Goal: Task Accomplishment & Management: Complete application form

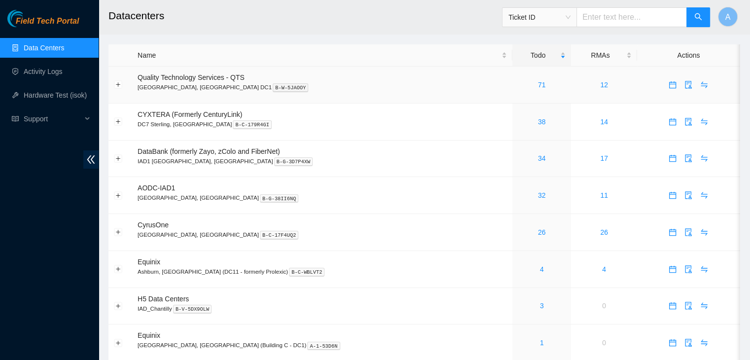
click at [538, 85] on link "71" at bounding box center [542, 85] width 8 height 8
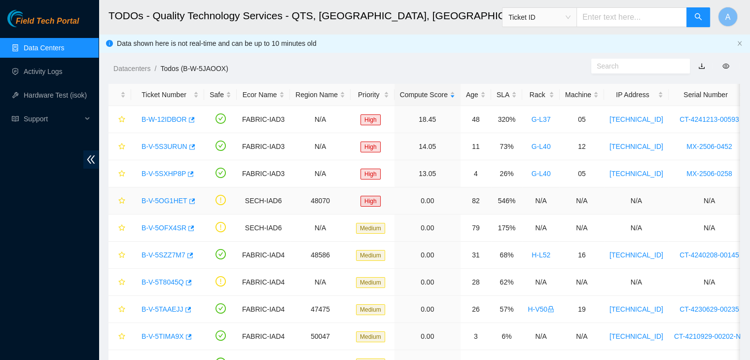
click at [168, 200] on link "B-V-5OG1HET" at bounding box center [164, 201] width 46 height 8
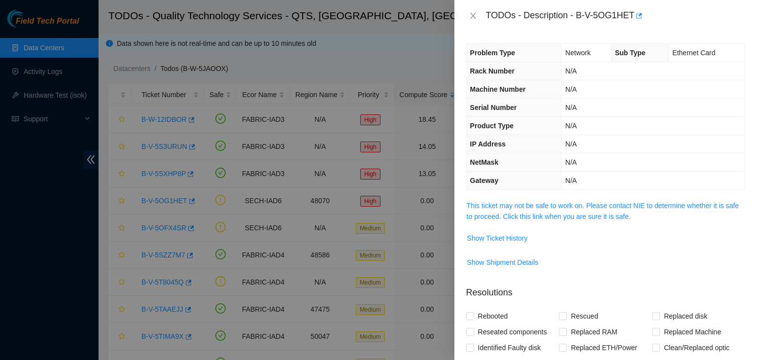
click at [524, 205] on link "This ticket may not be safe to work on. Please contact NIE to determine whether…" at bounding box center [603, 211] width 272 height 19
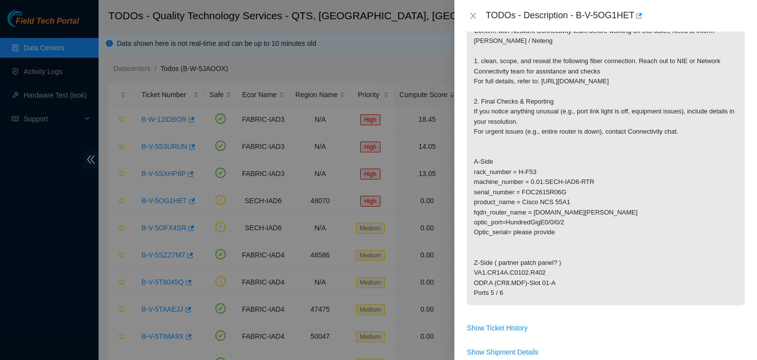
scroll to position [152, 0]
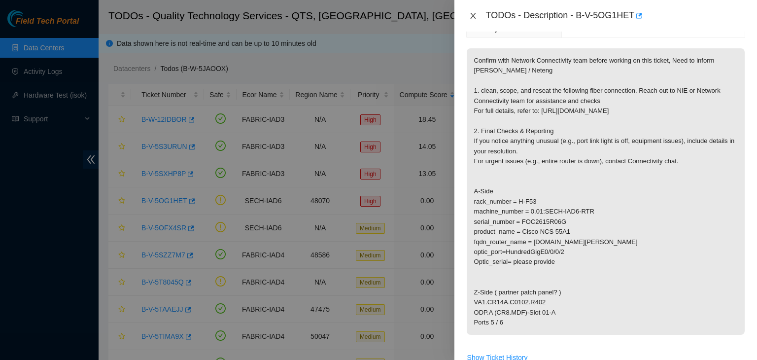
click at [471, 12] on icon "close" at bounding box center [473, 16] width 8 height 8
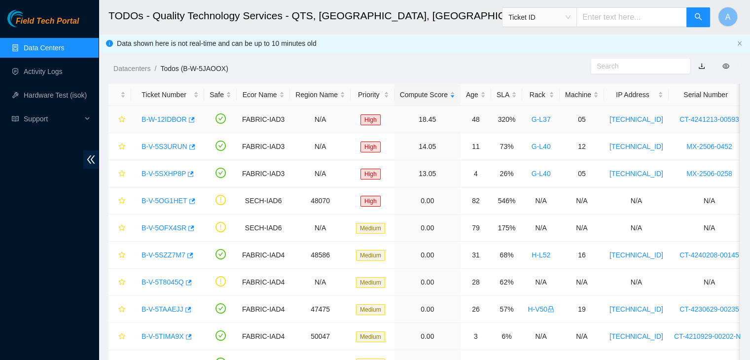
click at [166, 121] on link "B-W-12IDBOR" at bounding box center [163, 119] width 45 height 8
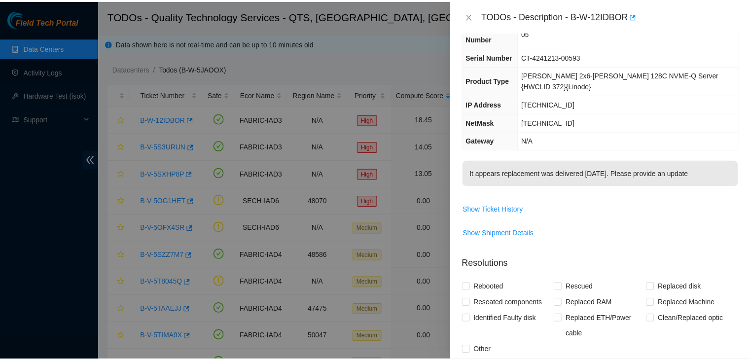
scroll to position [43, 0]
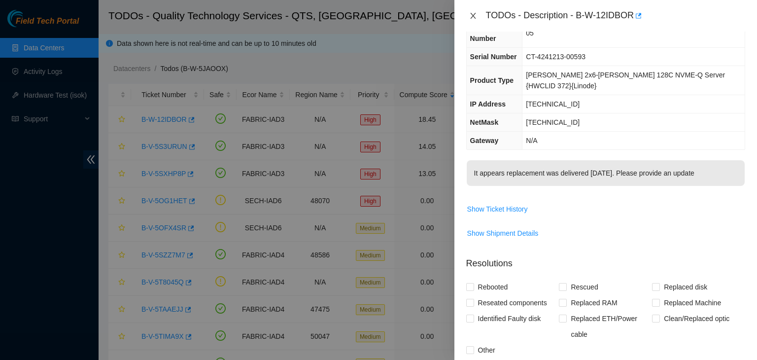
click at [478, 14] on button "Close" at bounding box center [473, 15] width 14 height 9
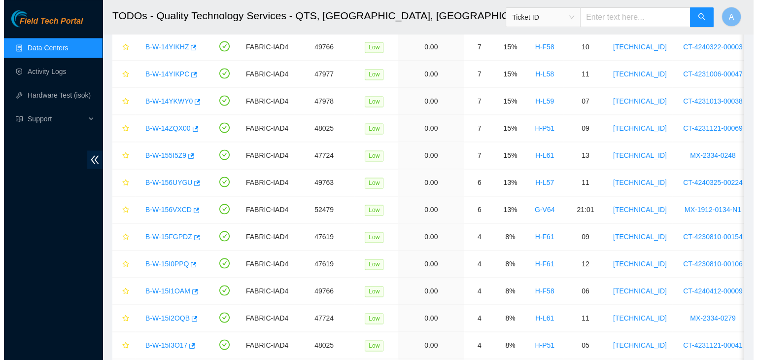
scroll to position [1483, 0]
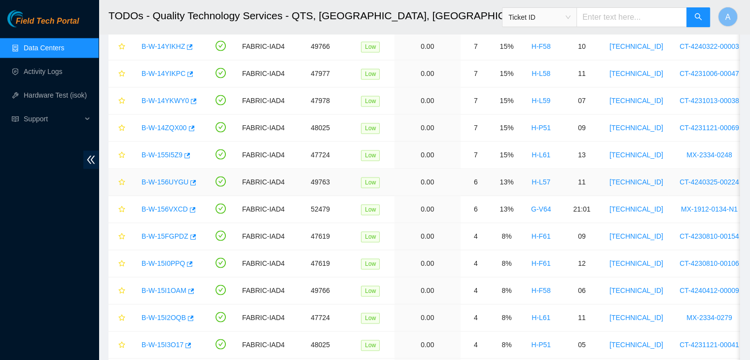
click at [159, 178] on link "B-W-156UYGU" at bounding box center [164, 182] width 47 height 8
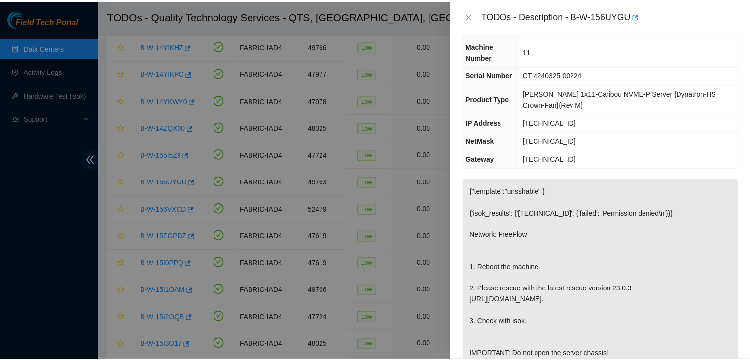
scroll to position [148, 0]
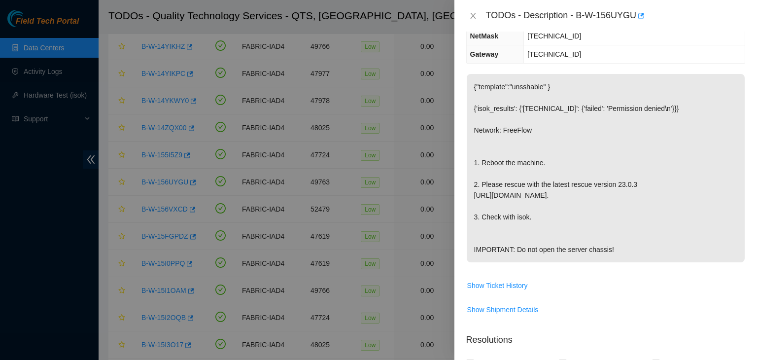
click at [473, 20] on div "TODOs - Description - B-W-156UYGU" at bounding box center [605, 16] width 279 height 16
click at [473, 14] on icon "close" at bounding box center [473, 16] width 8 height 8
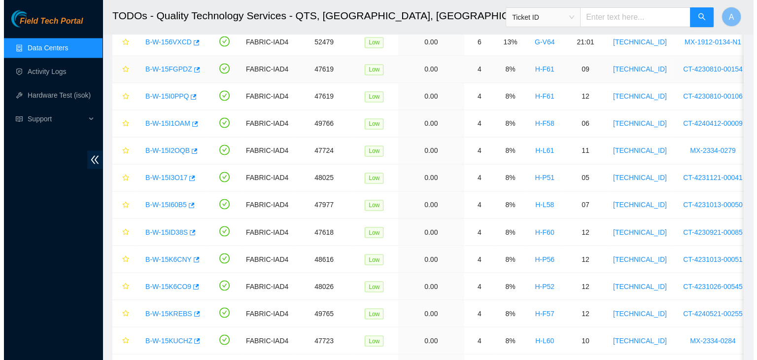
scroll to position [1650, 0]
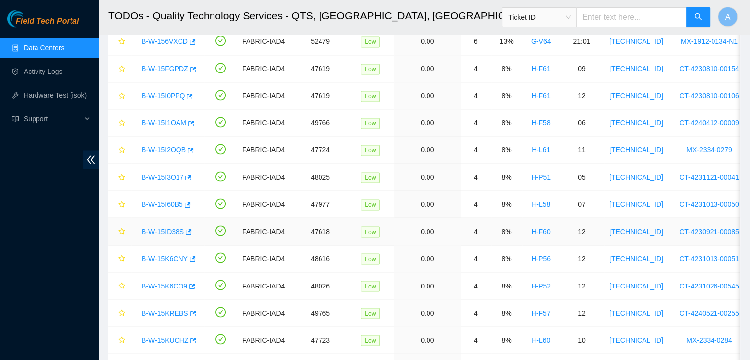
click at [170, 227] on link "B-W-15ID38S" at bounding box center [162, 231] width 42 height 8
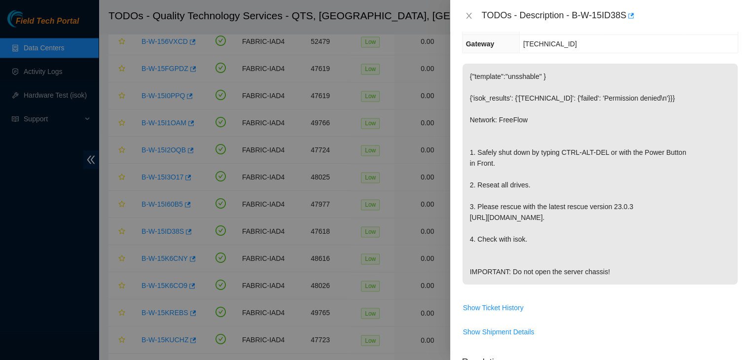
scroll to position [148, 0]
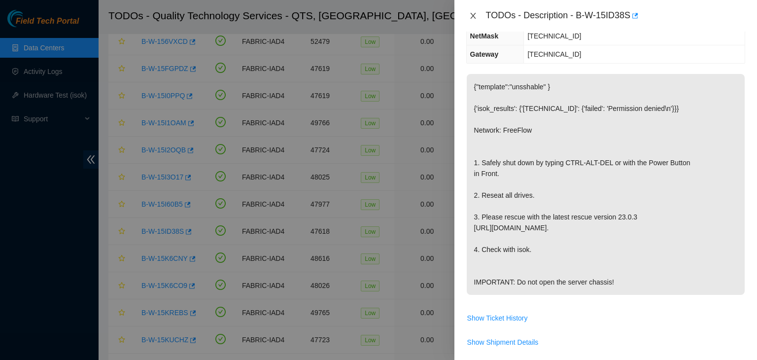
click at [475, 11] on button "Close" at bounding box center [473, 15] width 14 height 9
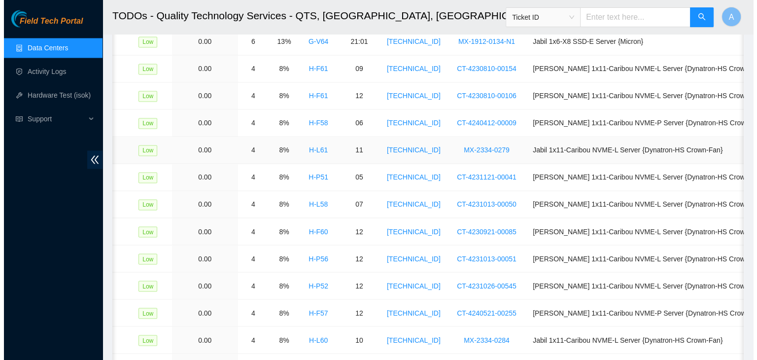
scroll to position [0, 0]
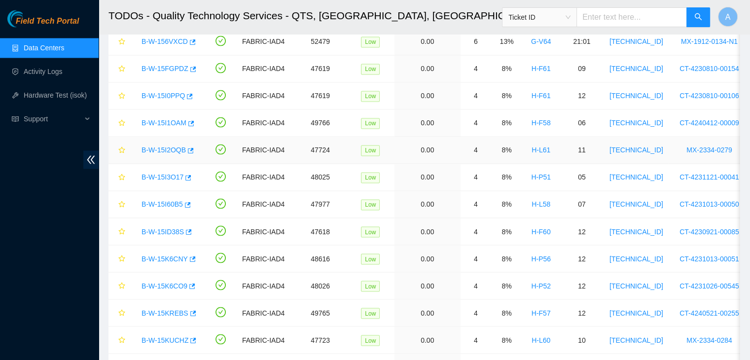
click at [164, 146] on link "B-W-15I2OQB" at bounding box center [163, 150] width 44 height 8
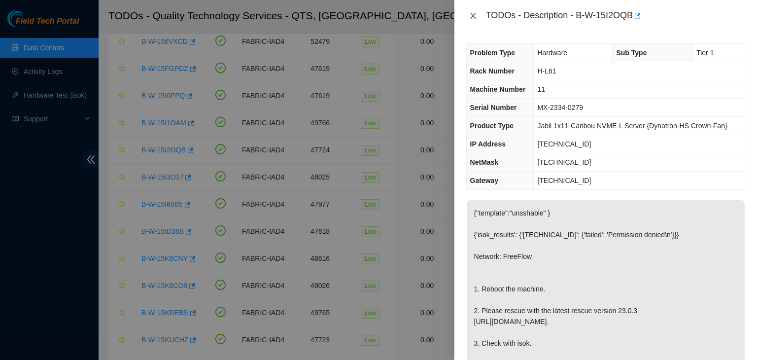
click at [471, 14] on icon "close" at bounding box center [472, 16] width 5 height 6
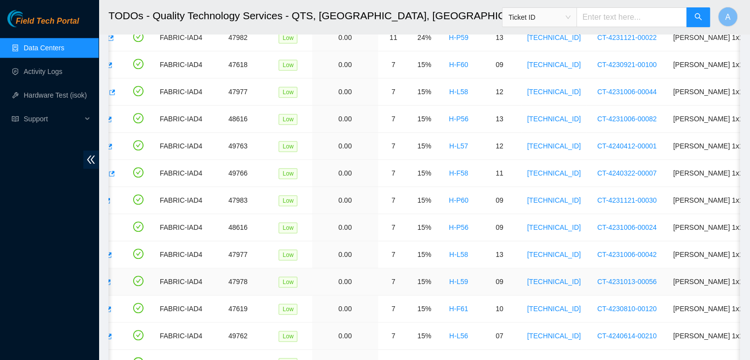
scroll to position [0, 39]
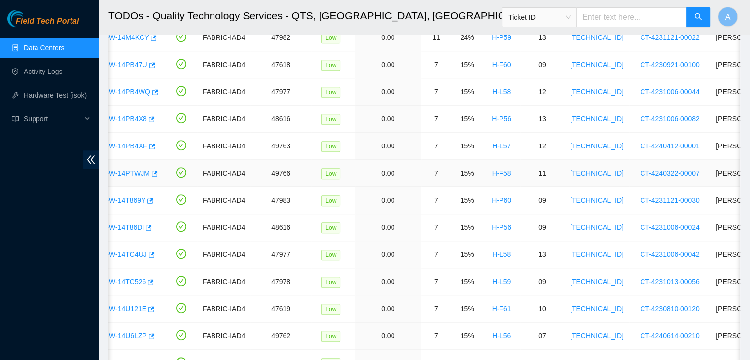
click at [131, 169] on link "B-W-14PTWJM" at bounding box center [126, 173] width 48 height 8
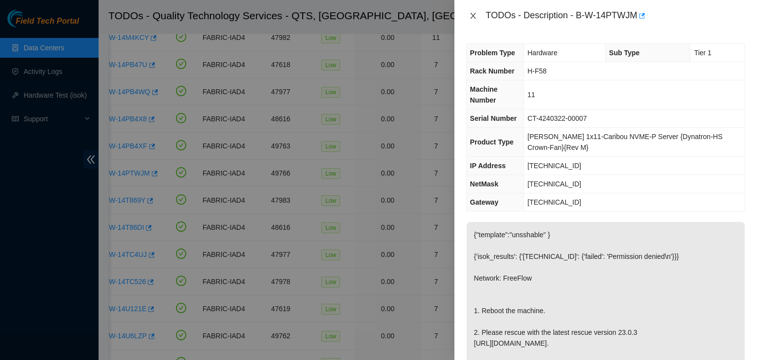
click at [471, 15] on icon "close" at bounding box center [473, 16] width 8 height 8
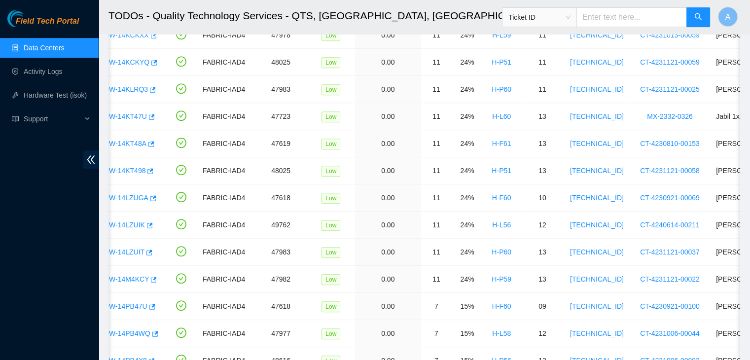
scroll to position [0, 0]
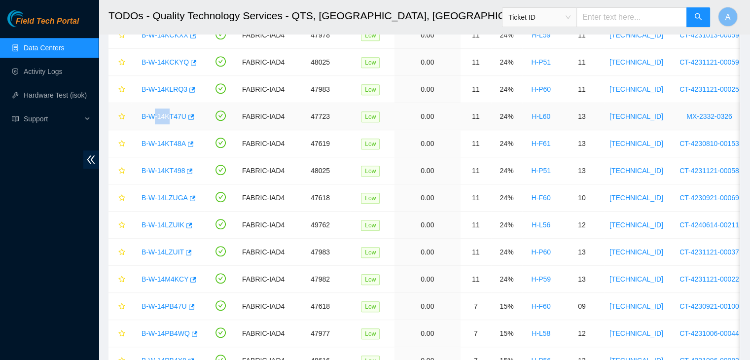
drag, startPoint x: 156, startPoint y: 119, endPoint x: 171, endPoint y: 111, distance: 16.8
click at [171, 111] on div "B-W-14KT47U" at bounding box center [168, 116] width 62 height 16
click at [171, 112] on link "B-W-14KT47U" at bounding box center [163, 116] width 45 height 8
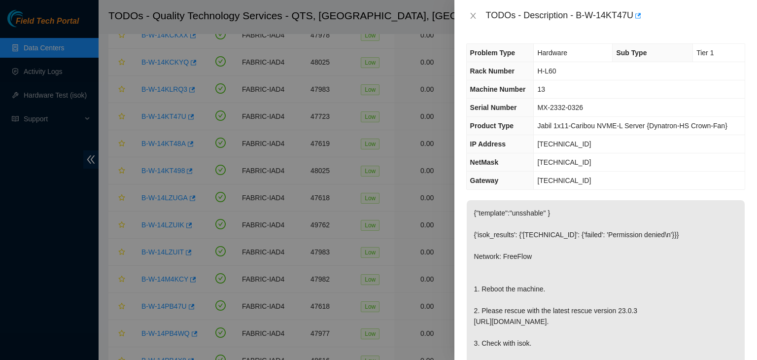
click at [473, 10] on div "TODOs - Description - B-W-14KT47U" at bounding box center [605, 16] width 279 height 16
click at [474, 19] on icon "close" at bounding box center [473, 16] width 8 height 8
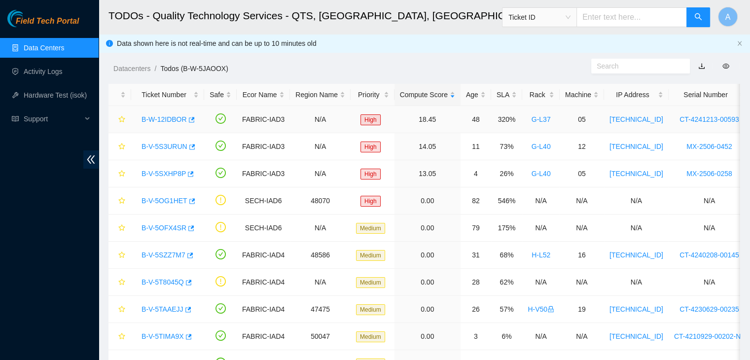
click at [153, 120] on link "B-W-12IDBOR" at bounding box center [163, 119] width 45 height 8
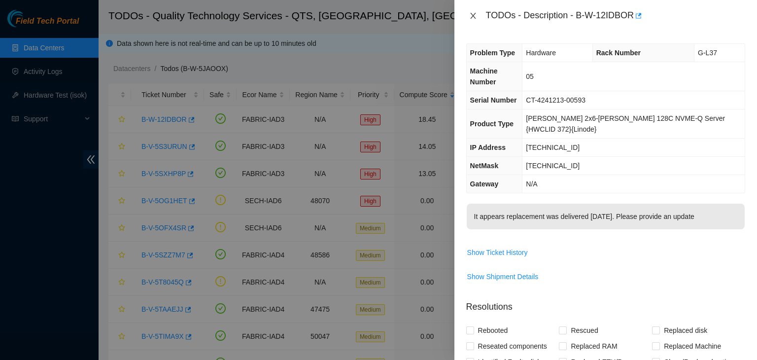
click at [476, 14] on icon "close" at bounding box center [473, 16] width 8 height 8
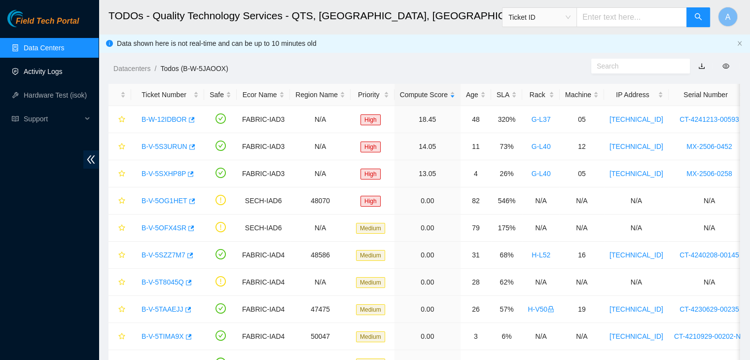
click at [62, 75] on link "Activity Logs" at bounding box center [43, 72] width 39 height 8
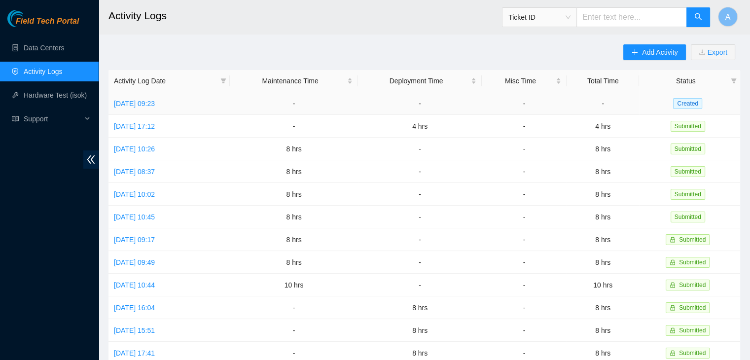
click at [155, 103] on link "Mon, 08 Sep 2025 09:23" at bounding box center [134, 104] width 41 height 8
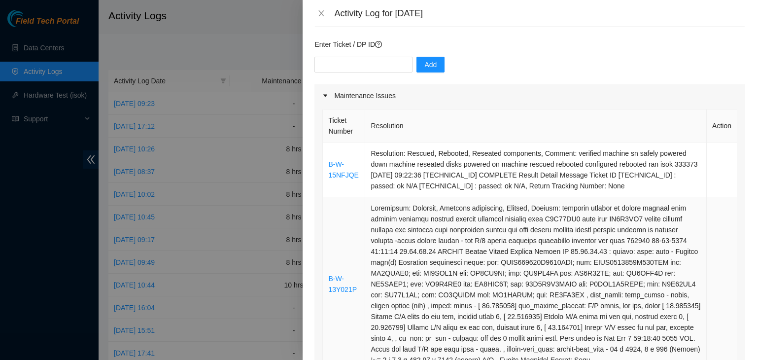
scroll to position [71, 0]
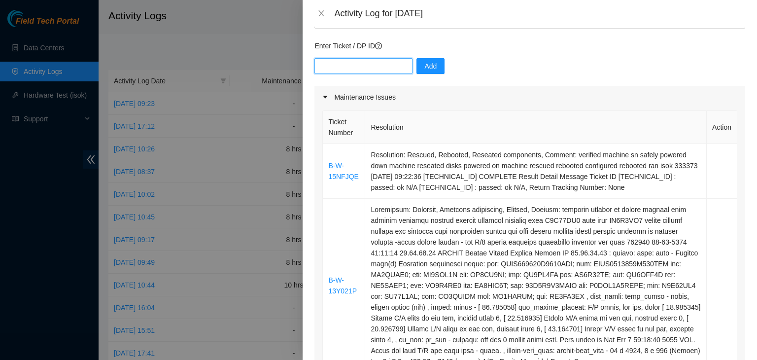
click at [360, 70] on input "text" at bounding box center [363, 66] width 98 height 16
paste input "DP82712"
type input "DP82712"
click at [426, 62] on span "Add" at bounding box center [430, 66] width 12 height 11
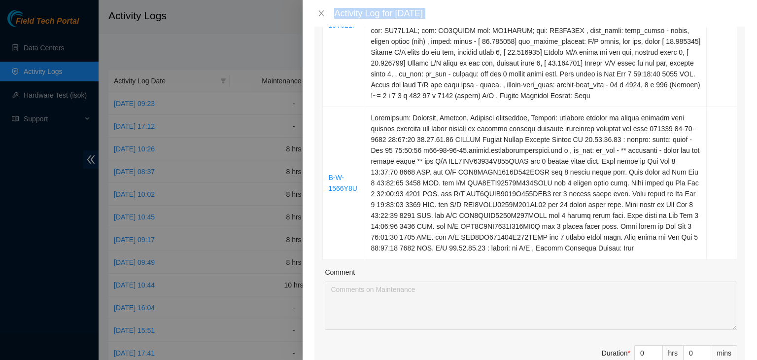
scroll to position [469, 0]
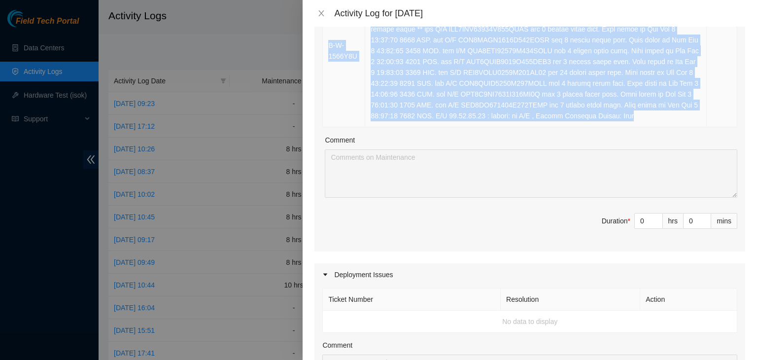
drag, startPoint x: 324, startPoint y: 117, endPoint x: 700, endPoint y: 118, distance: 376.1
click at [601, 107] on td at bounding box center [536, 51] width 342 height 152
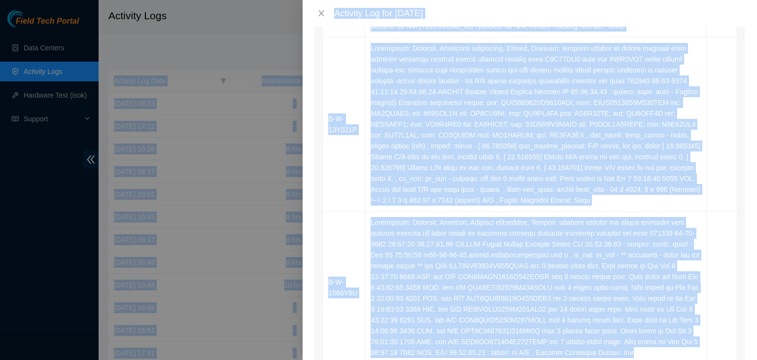
scroll to position [0, 0]
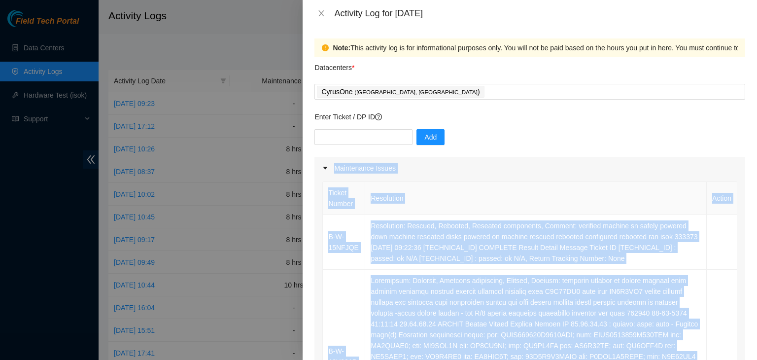
drag, startPoint x: 696, startPoint y: 116, endPoint x: 334, endPoint y: 167, distance: 364.9
copy div "Maintenance Issues Ticket Number Resolution Action B-W-15NFJQE Resolution: Resc…"
click at [334, 167] on div "Maintenance Issues" at bounding box center [529, 168] width 431 height 23
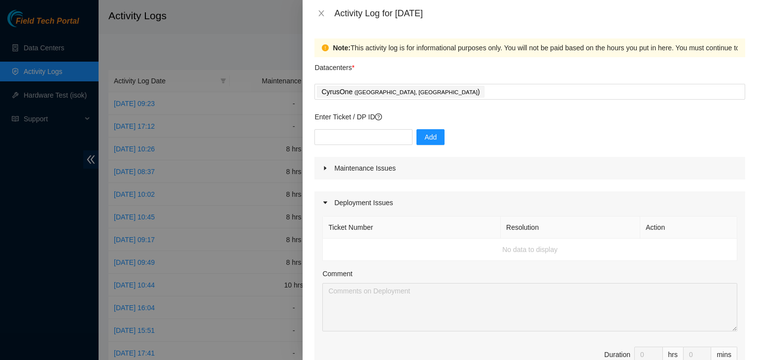
click at [357, 170] on div "Maintenance Issues" at bounding box center [529, 168] width 431 height 23
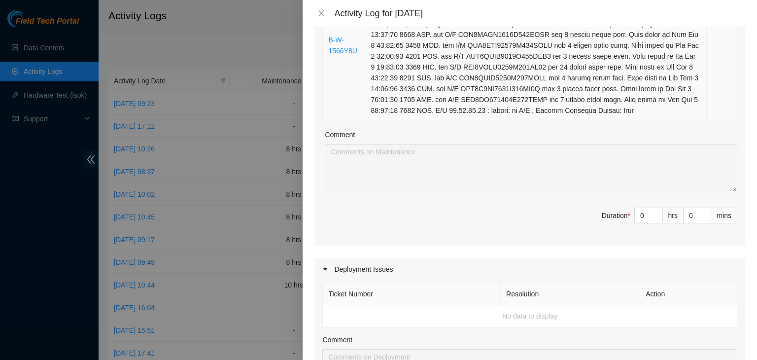
scroll to position [475, 0]
click at [637, 207] on input "0" at bounding box center [649, 214] width 28 height 15
type input "3"
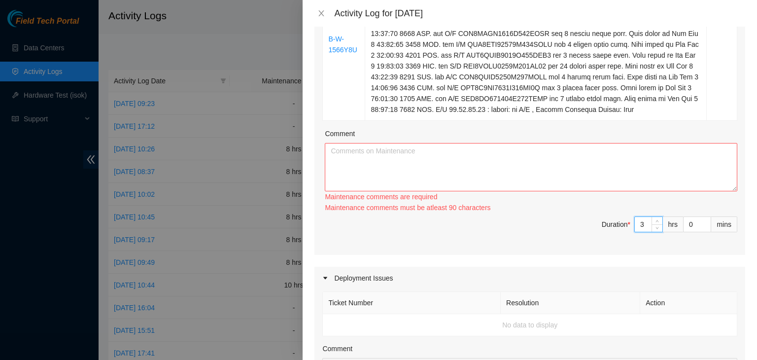
type input "3"
click at [627, 178] on textarea "Comment" at bounding box center [531, 167] width 413 height 48
paste textarea "Maintenance Issues Ticket Number Resolution Action B-W-15NFJQE Resolution: Resc…"
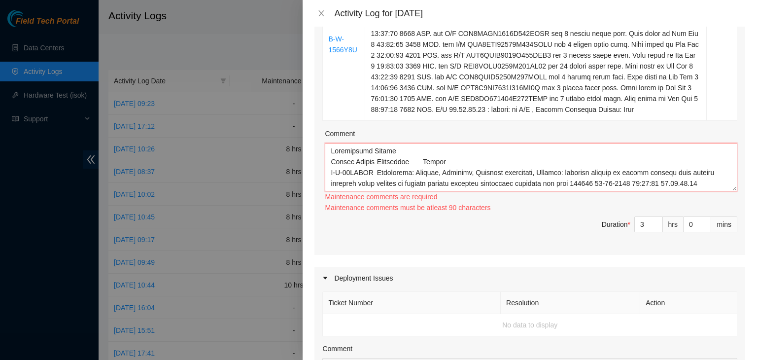
scroll to position [301, 0]
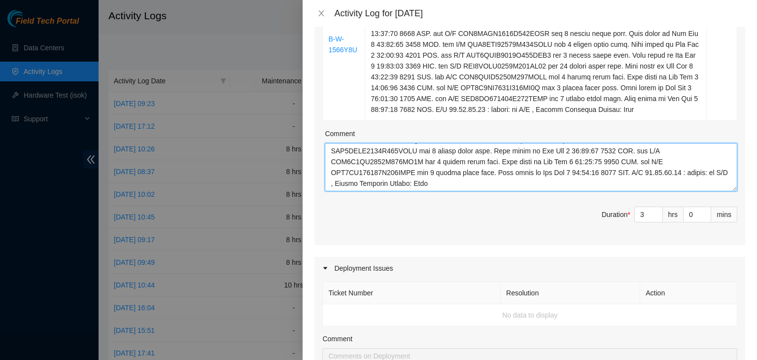
type textarea "Maintenance Issues Ticket Number Resolution Action B-W-15NFJQE Resolution: Resc…"
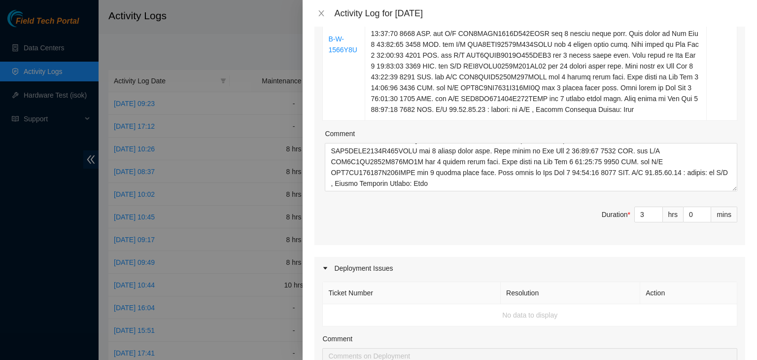
drag, startPoint x: 500, startPoint y: 256, endPoint x: 457, endPoint y: 224, distance: 53.5
click at [457, 224] on span "Duration * 3 hrs 0 mins" at bounding box center [529, 221] width 415 height 28
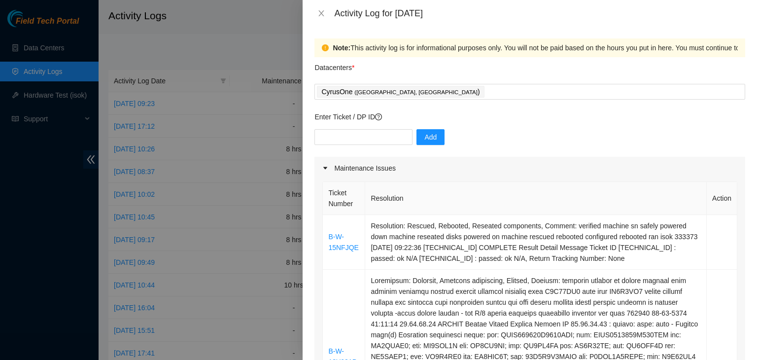
scroll to position [0, 0]
click at [367, 142] on input "text" at bounding box center [363, 137] width 98 height 16
paste input "DP82712"
type input "DP82712"
click at [426, 140] on span "Add" at bounding box center [430, 137] width 12 height 11
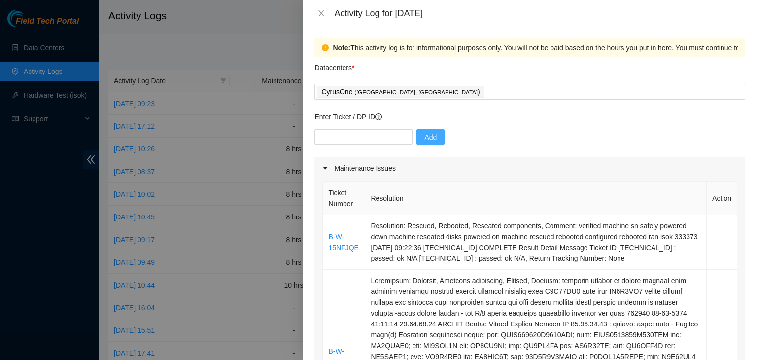
click at [415, 91] on div "CyrusOne ( Sterling, VA )" at bounding box center [530, 92] width 426 height 14
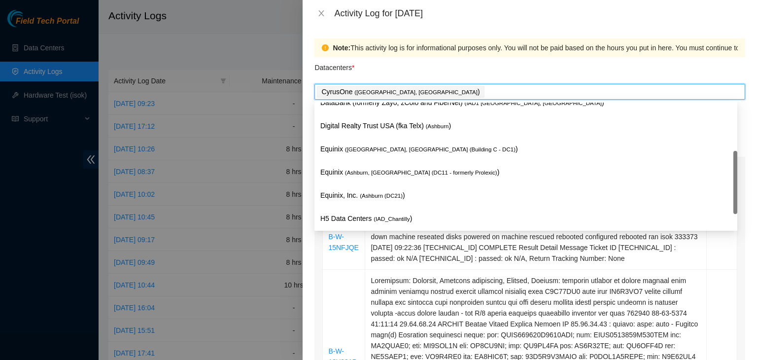
scroll to position [103, 0]
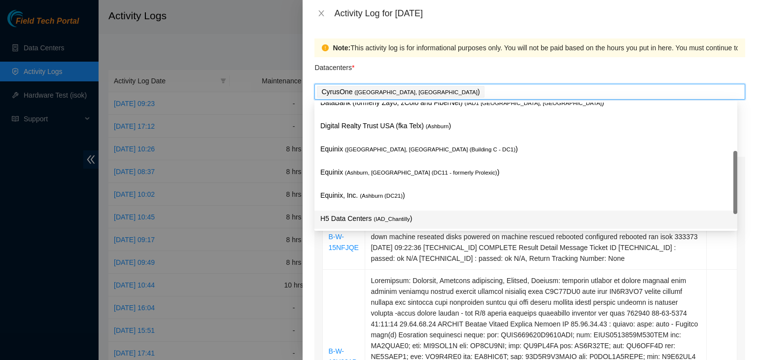
click at [374, 216] on span "( IAD_Chantilly" at bounding box center [392, 219] width 36 height 6
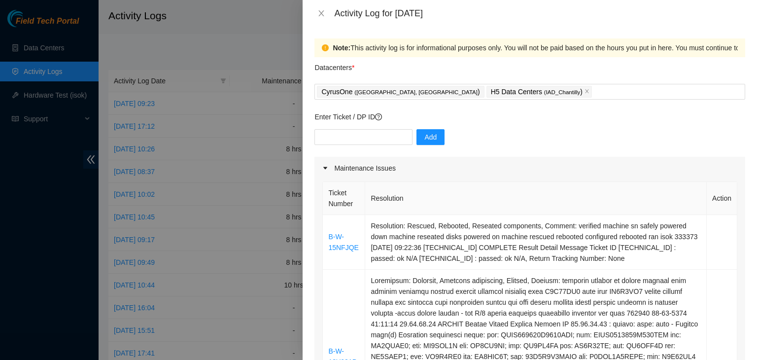
click at [516, 65] on div "Datacenters *" at bounding box center [529, 70] width 431 height 27
click at [379, 136] on input "text" at bounding box center [363, 137] width 98 height 16
paste input "DP82712"
type input "DP82712"
click at [418, 143] on button "Add" at bounding box center [431, 137] width 28 height 16
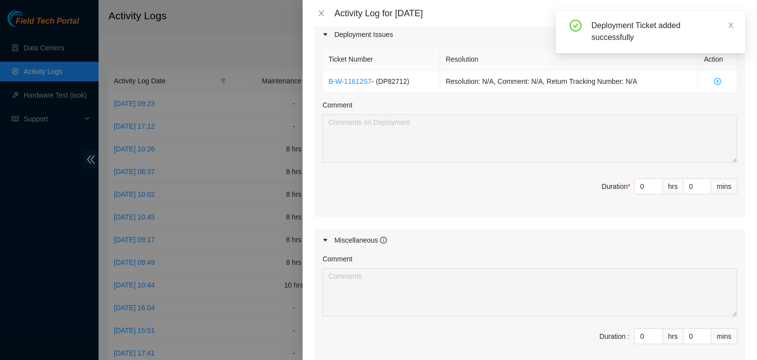
scroll to position [713, 0]
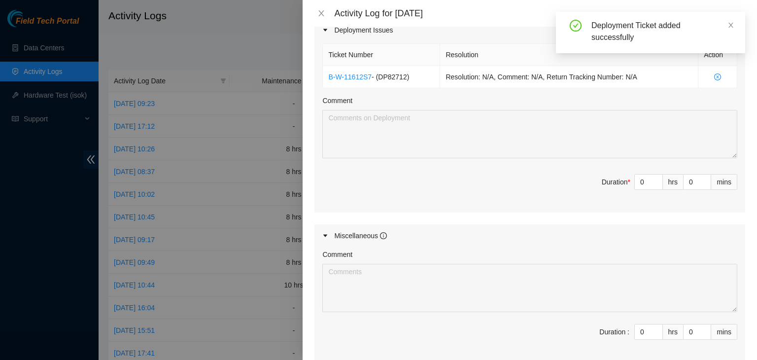
click at [641, 185] on input "0" at bounding box center [649, 182] width 28 height 15
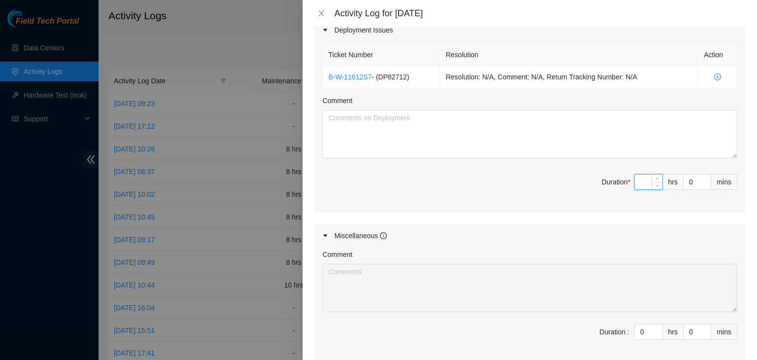
type input "5"
type input "8"
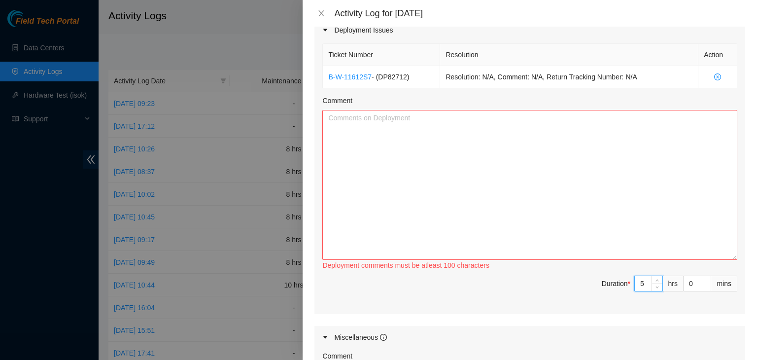
drag, startPoint x: 727, startPoint y: 154, endPoint x: 720, endPoint y: 270, distance: 116.6
click at [720, 260] on textarea "Comment" at bounding box center [529, 185] width 415 height 150
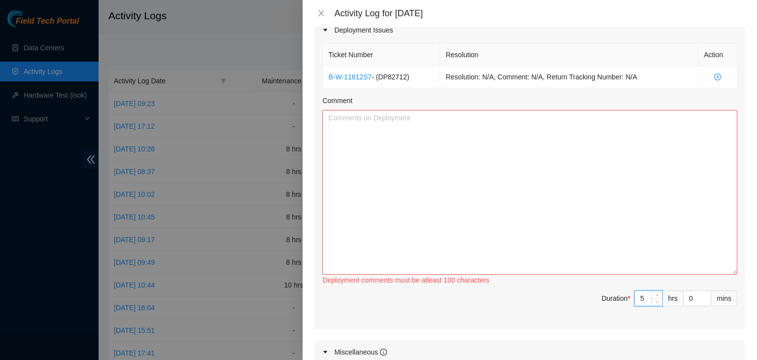
type input "5"
click at [592, 232] on textarea "Comment" at bounding box center [529, 192] width 415 height 165
click at [454, 154] on textarea "Comment" at bounding box center [529, 192] width 415 height 165
paste textarea "EOD Update: -Applied most of the server labels and gear labels Will finish labe…"
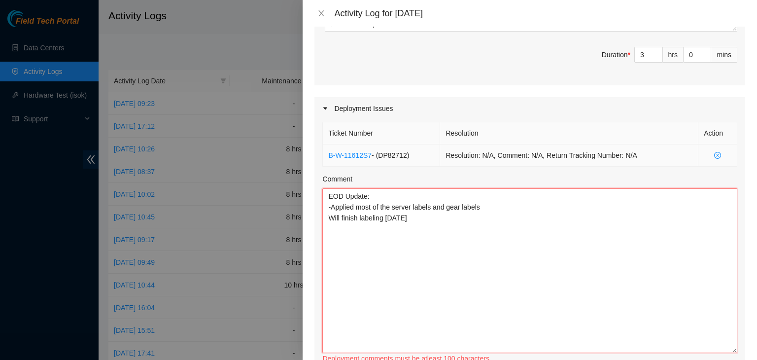
scroll to position [634, 0]
click at [326, 210] on textarea "EOD Update: -Applied most of the server labels and gear labels Will finish labe…" at bounding box center [529, 271] width 415 height 165
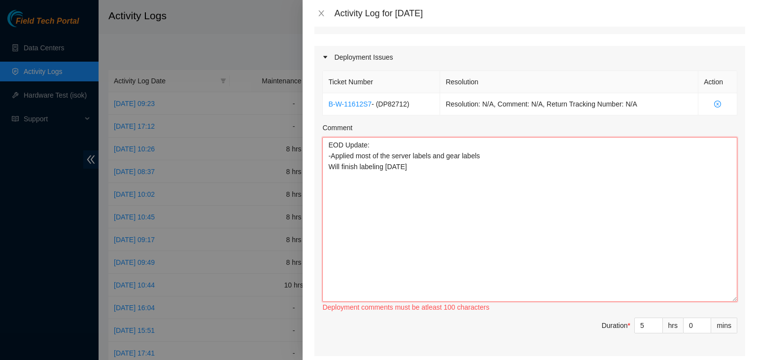
scroll to position [668, 0]
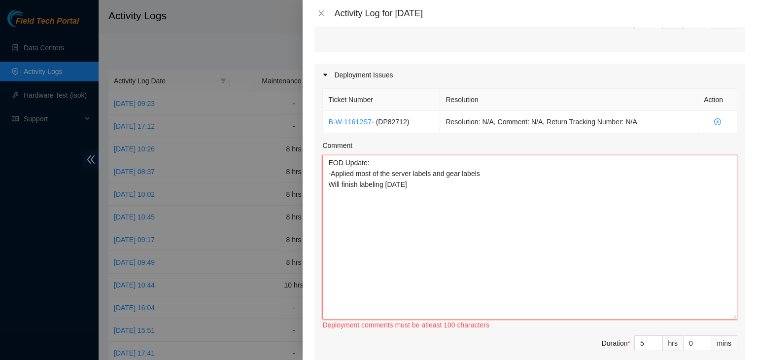
click at [420, 159] on textarea "EOD Update: -Applied most of the server labels and gear labels Will finish labe…" at bounding box center [529, 237] width 415 height 165
click at [481, 180] on textarea "EOD Update: Worked with FT David V -Applied most of the server labels and gear …" at bounding box center [529, 237] width 415 height 165
click at [465, 194] on textarea "EOD Update: Worked with FT David V -Applied most of the server labels and gear …" at bounding box center [529, 237] width 415 height 165
click at [379, 164] on textarea "EOD Update: Worked with FT David V -Applied most of the server labels and gear …" at bounding box center [529, 237] width 415 height 165
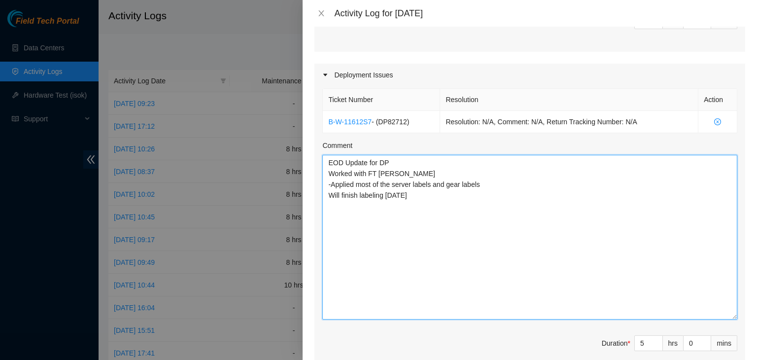
paste textarea "EOD Update: -Applied most of the server labels and gear labels Will finish labe…"
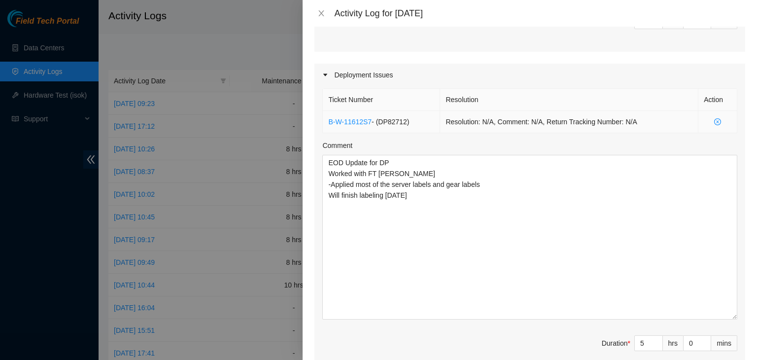
click at [389, 118] on span "- ( DP82712 )" at bounding box center [390, 122] width 37 height 8
copy span "DP82712"
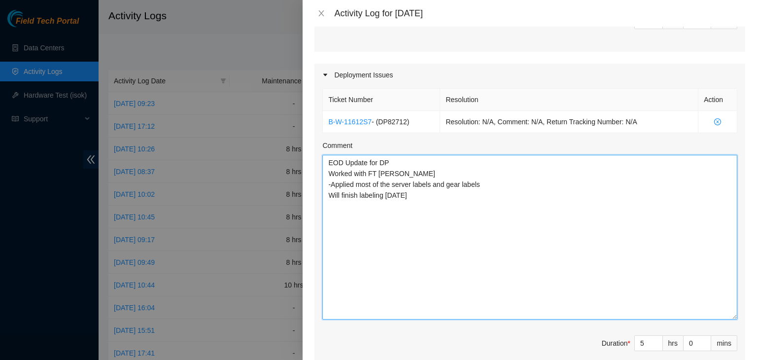
click at [394, 165] on textarea "EOD Update for DP Worked with FT David V -Applied most of the server labels and…" at bounding box center [529, 237] width 415 height 165
paste textarea "DP82712"
type textarea "EOD Update for DP DP82712; Worked with FT David V -Applied most of the server l…"
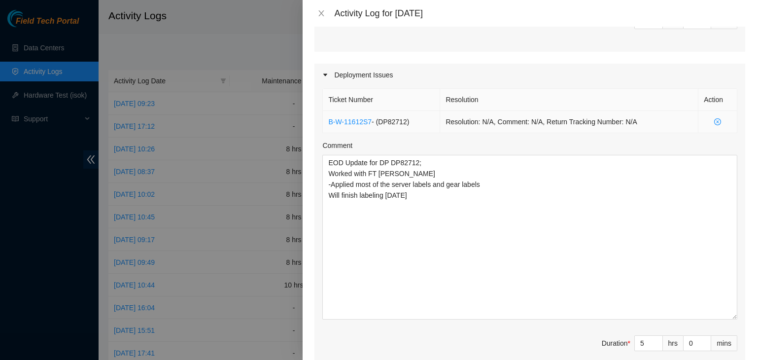
click at [361, 121] on link "B-W-11612S7" at bounding box center [349, 122] width 43 height 8
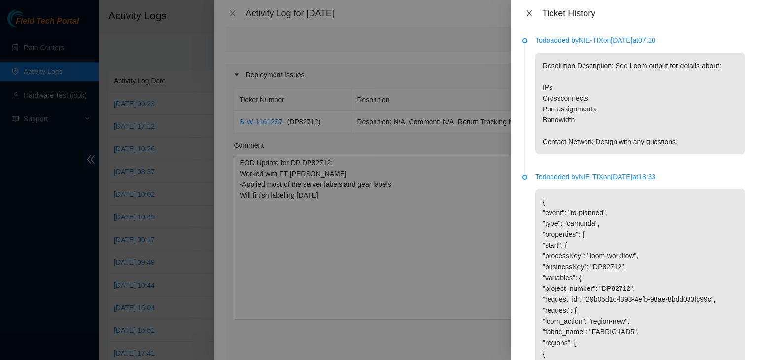
click at [531, 16] on icon "close" at bounding box center [529, 13] width 8 height 8
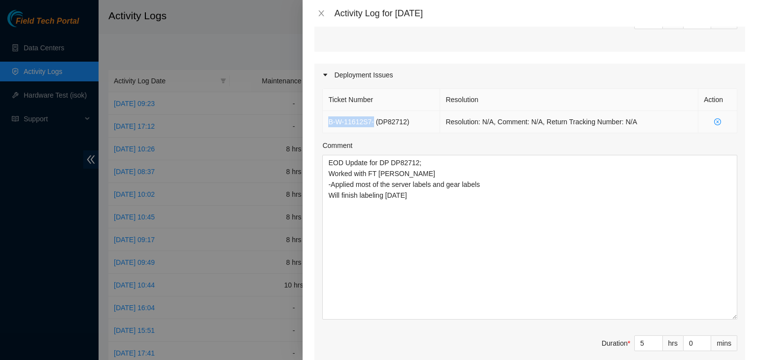
drag, startPoint x: 372, startPoint y: 118, endPoint x: 329, endPoint y: 125, distance: 43.4
click at [329, 125] on td "B-W-11612S7 - ( DP82712 )" at bounding box center [381, 122] width 117 height 22
copy td "B-W-11612S7"
click at [416, 70] on div "Deployment Issues" at bounding box center [529, 75] width 431 height 23
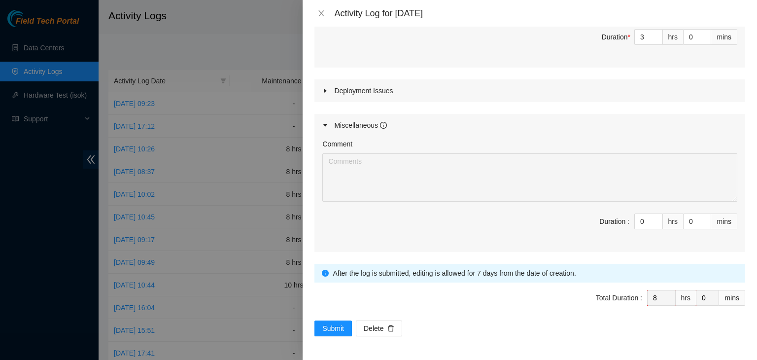
scroll to position [651, 0]
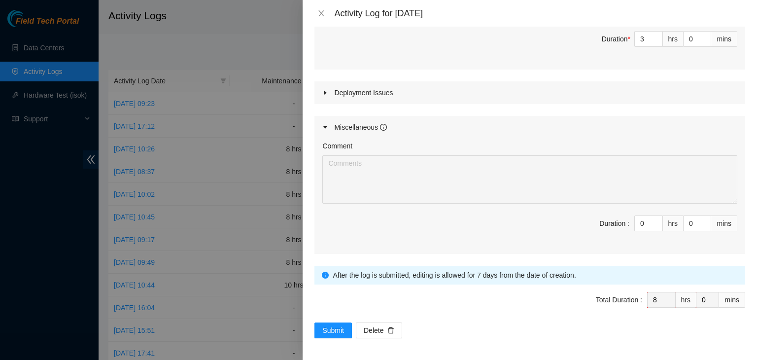
click at [418, 81] on div "Deployment Issues" at bounding box center [529, 92] width 431 height 23
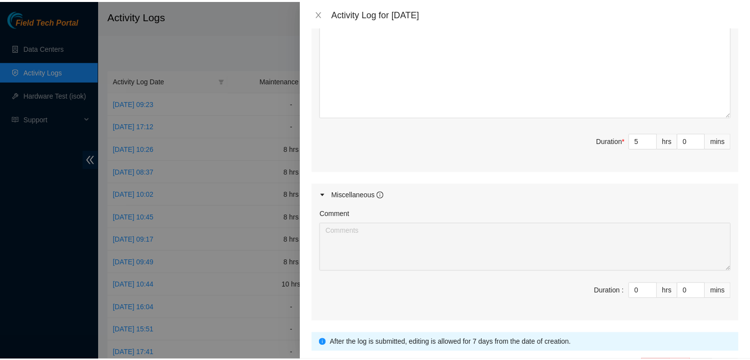
scroll to position [937, 0]
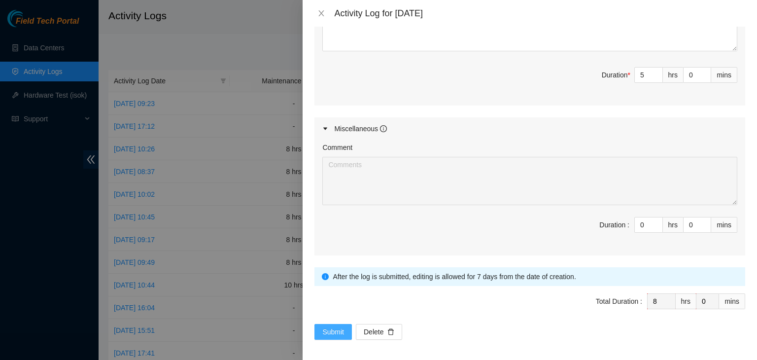
click at [323, 330] on span "Submit" at bounding box center [333, 331] width 22 height 11
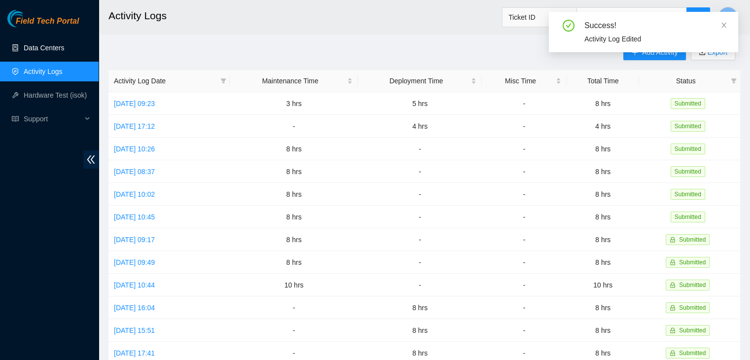
click at [53, 44] on link "Data Centers" at bounding box center [44, 48] width 40 height 8
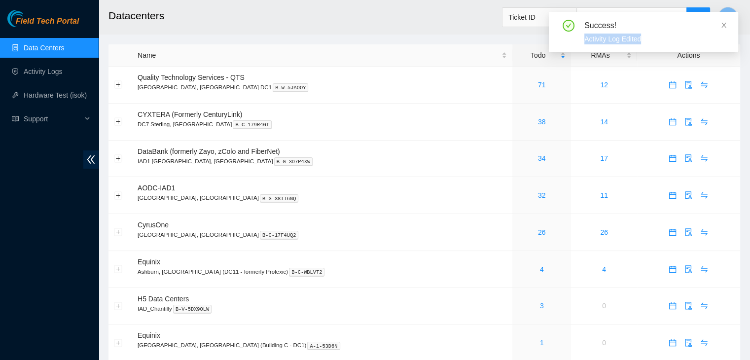
click at [725, 22] on div "Success! Activity Log Edited" at bounding box center [643, 32] width 189 height 40
click at [725, 22] on icon "close" at bounding box center [723, 25] width 7 height 7
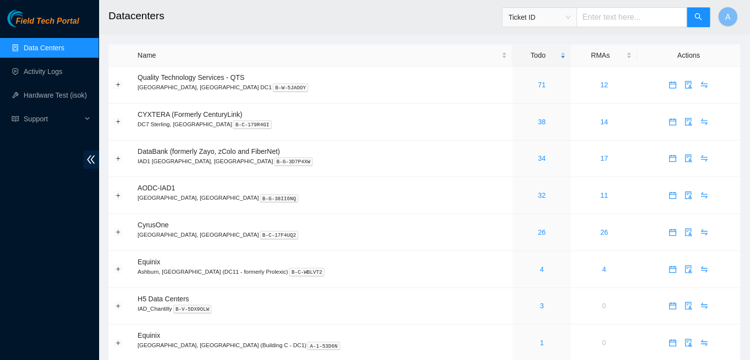
click at [663, 12] on input "text" at bounding box center [631, 17] width 110 height 20
paste input "B-W-11612S7"
type input "B-W-11612S7"
click at [693, 18] on button "button" at bounding box center [698, 17] width 24 height 20
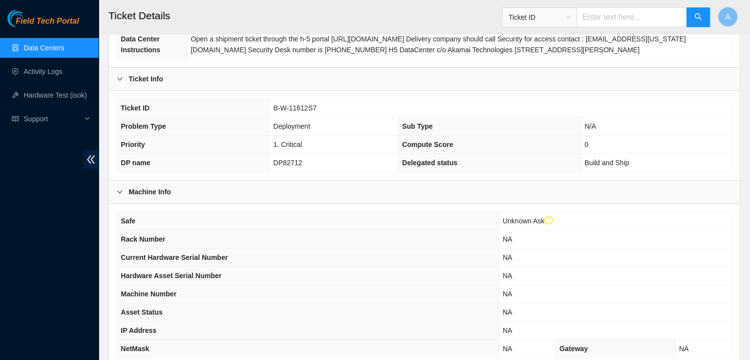
scroll to position [292, 0]
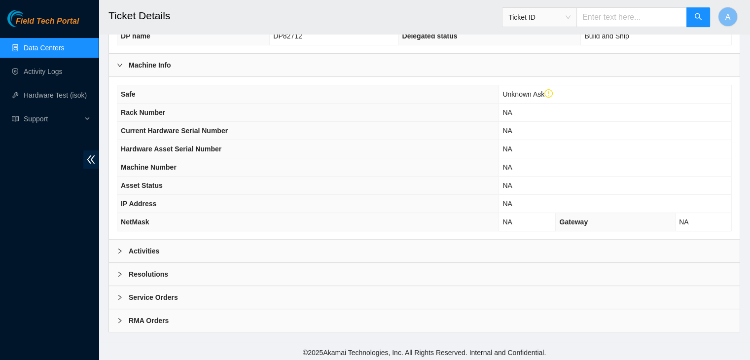
click at [305, 240] on div "Activities" at bounding box center [424, 251] width 630 height 23
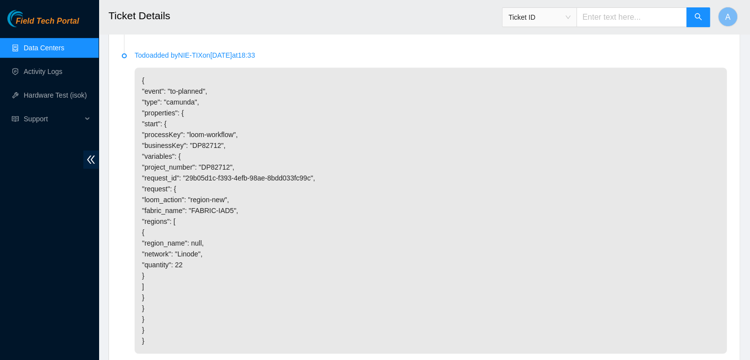
scroll to position [775, 0]
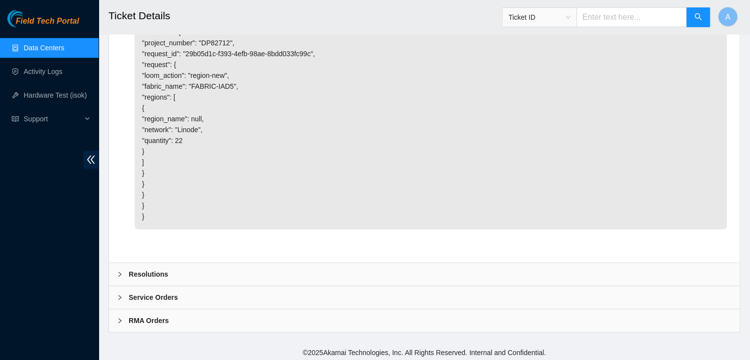
click at [185, 269] on div "Resolutions" at bounding box center [424, 274] width 630 height 23
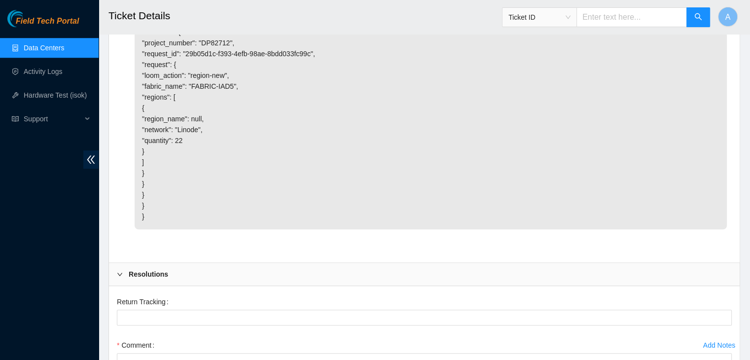
scroll to position [933, 0]
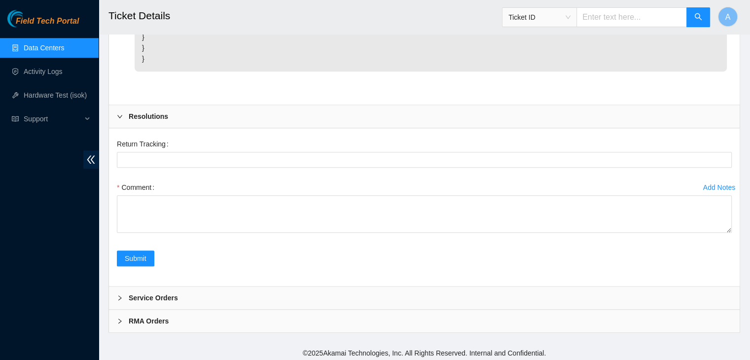
click at [183, 287] on div "Service Orders" at bounding box center [424, 297] width 630 height 23
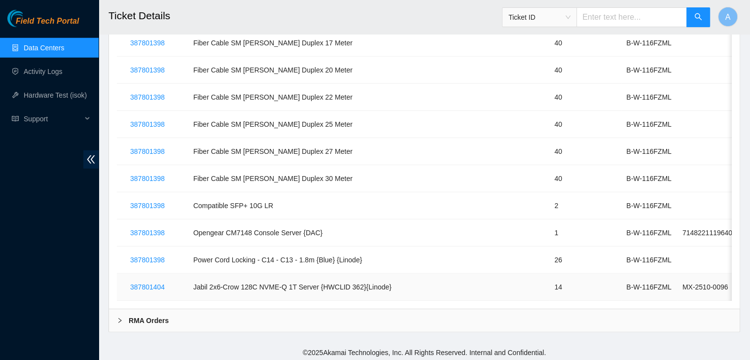
scroll to position [2680, 0]
click at [181, 312] on div "RMA Orders" at bounding box center [424, 320] width 630 height 23
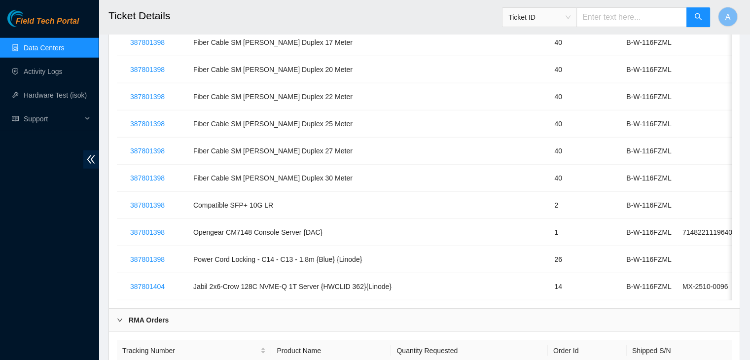
scroll to position [2756, 0]
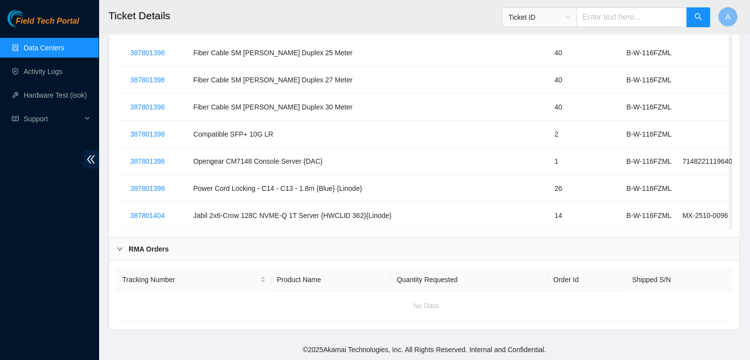
click at [222, 244] on div "RMA Orders" at bounding box center [424, 249] width 630 height 23
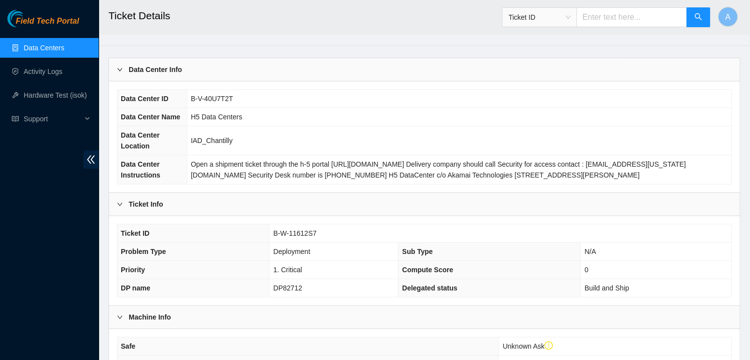
scroll to position [0, 0]
